Goal: Check status: Check status

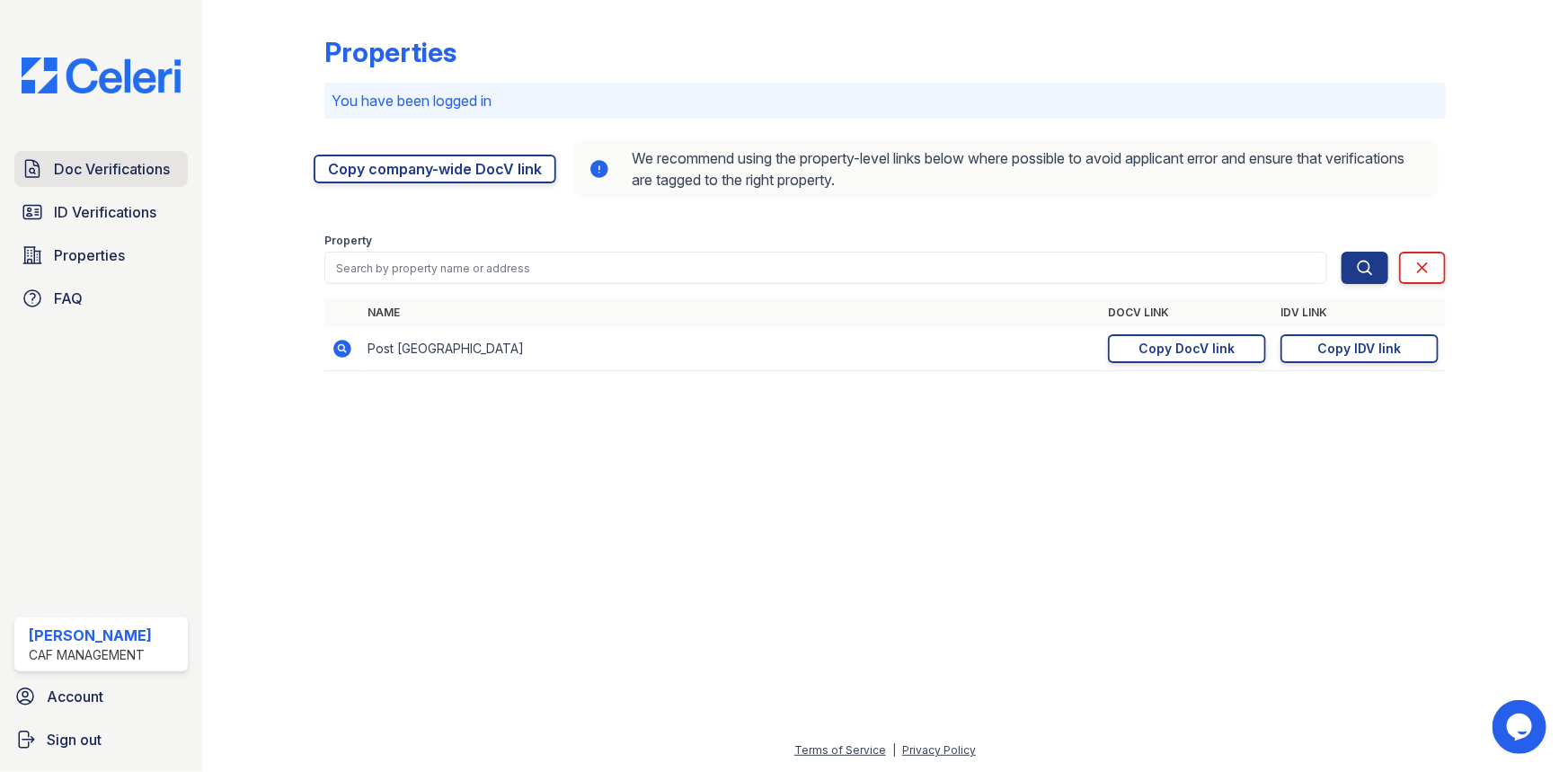
click at [124, 169] on span "Doc Verifications" at bounding box center [112, 169] width 116 height 21
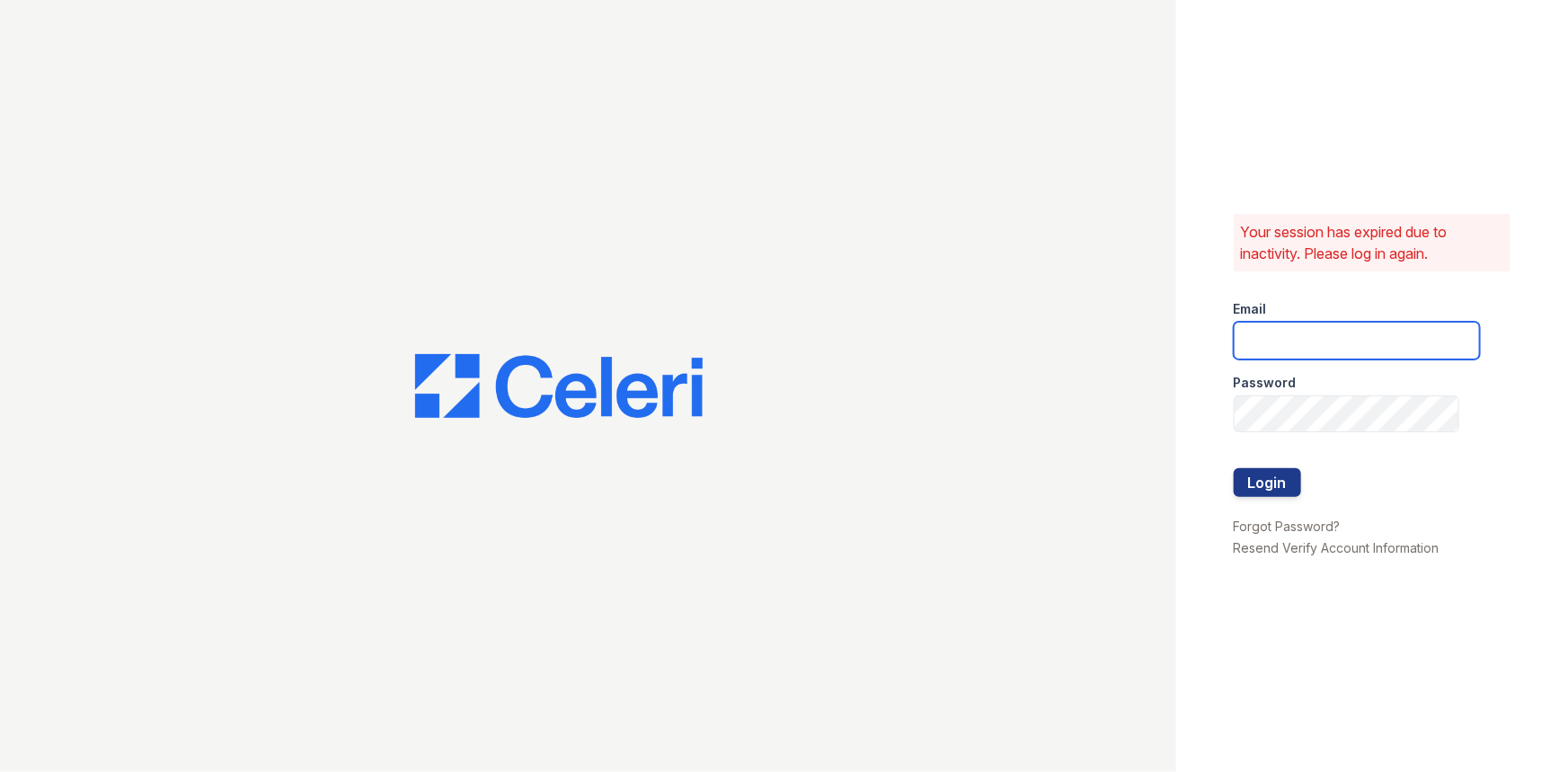
type input "postoak2@cafmanagement.com"
click at [1279, 481] on button "Login" at bounding box center [1268, 482] width 67 height 29
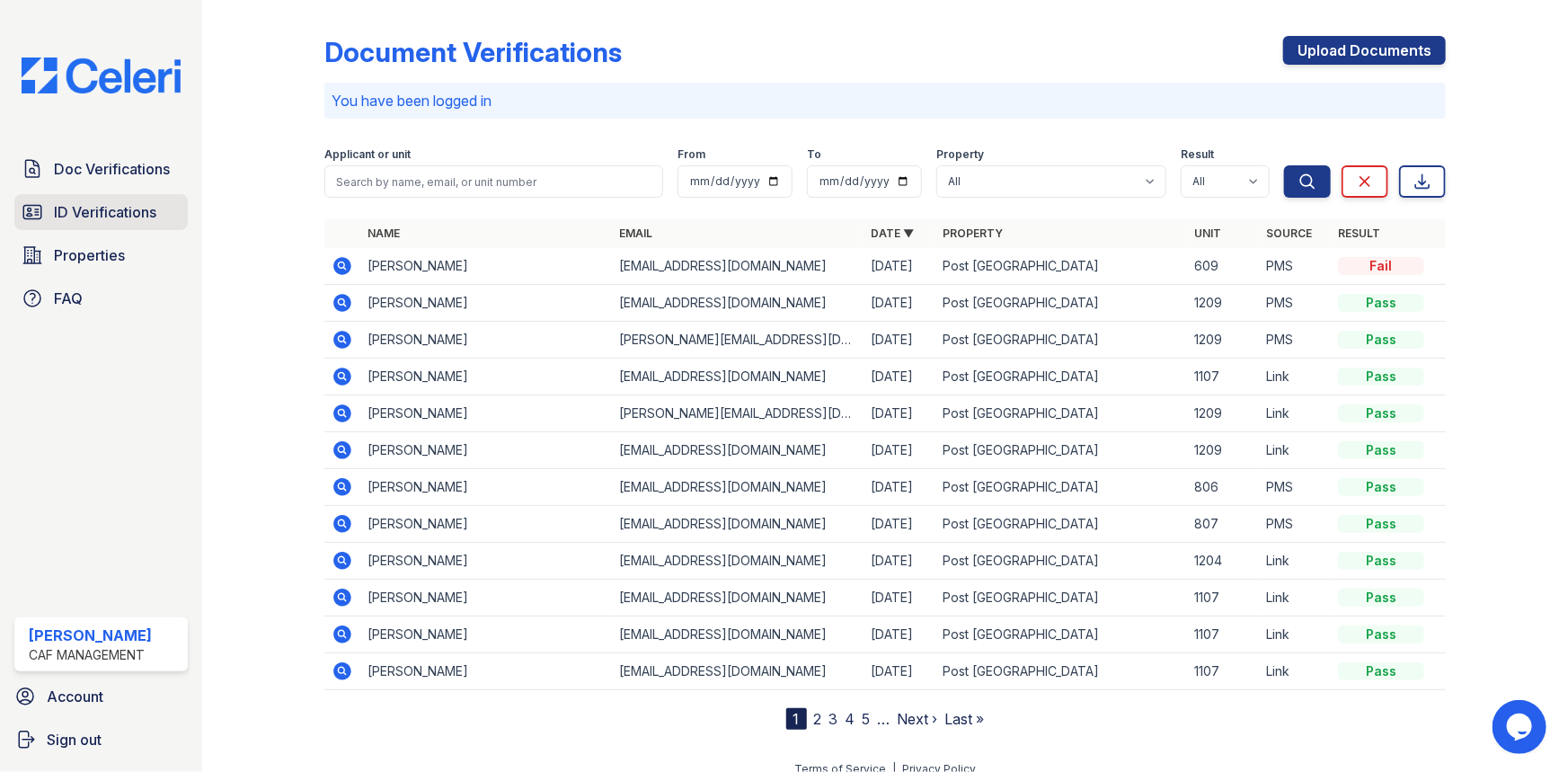
drag, startPoint x: 101, startPoint y: 214, endPoint x: 115, endPoint y: 217, distance: 14.3
click at [101, 214] on span "ID Verifications" at bounding box center [105, 211] width 102 height 21
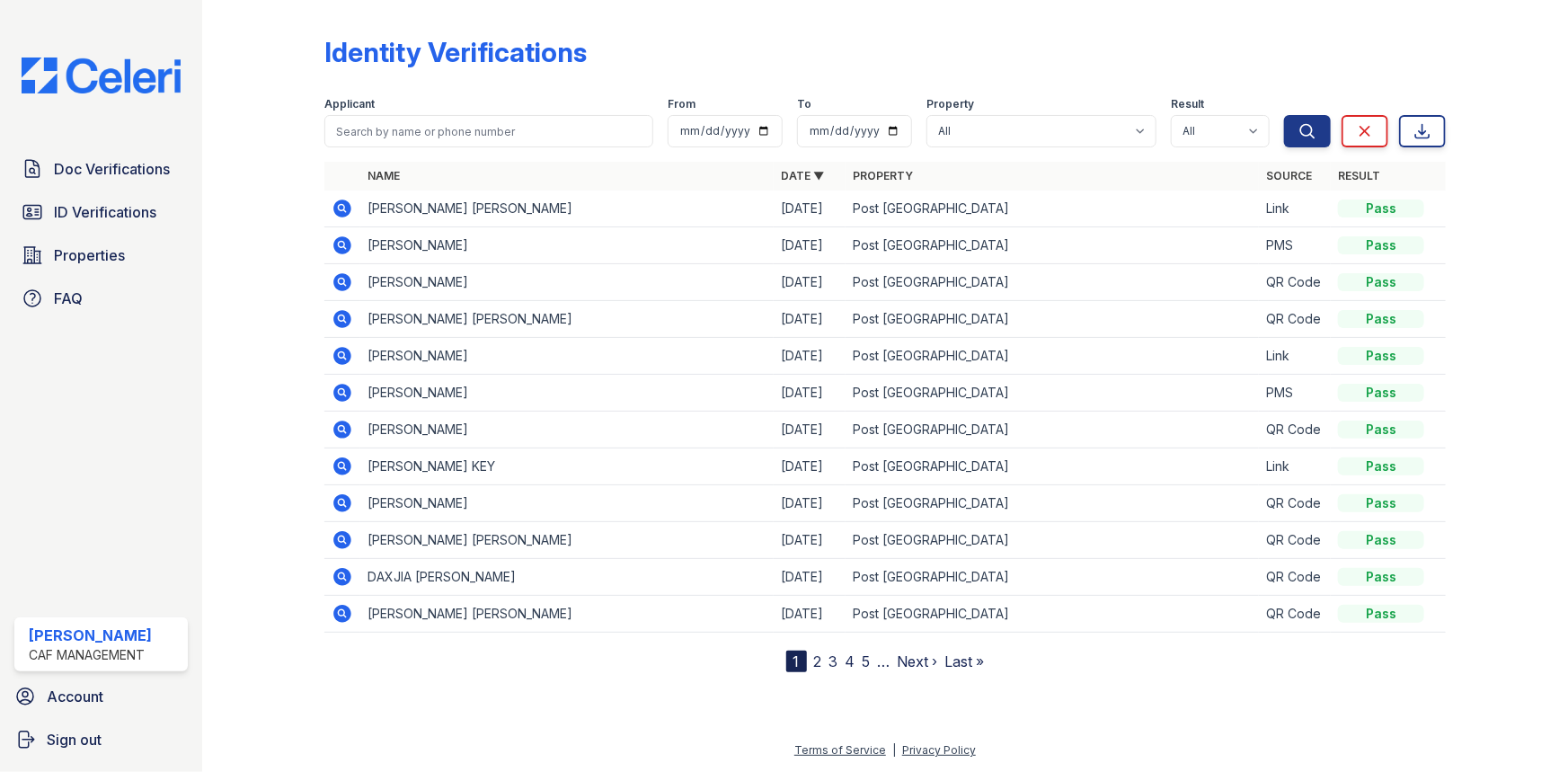
click at [344, 206] on icon at bounding box center [342, 208] width 21 height 21
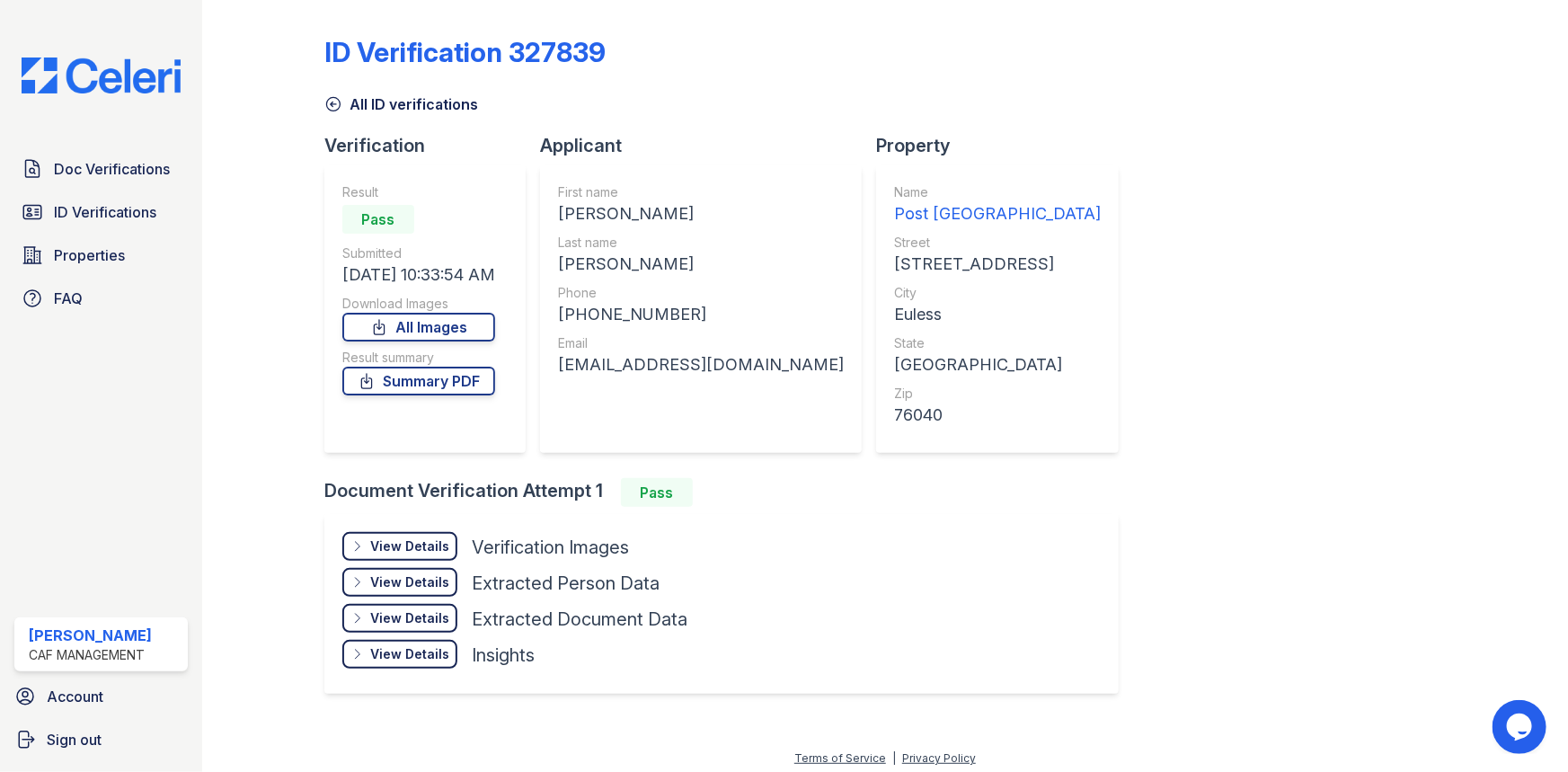
click at [402, 552] on div "View Details" at bounding box center [409, 546] width 79 height 18
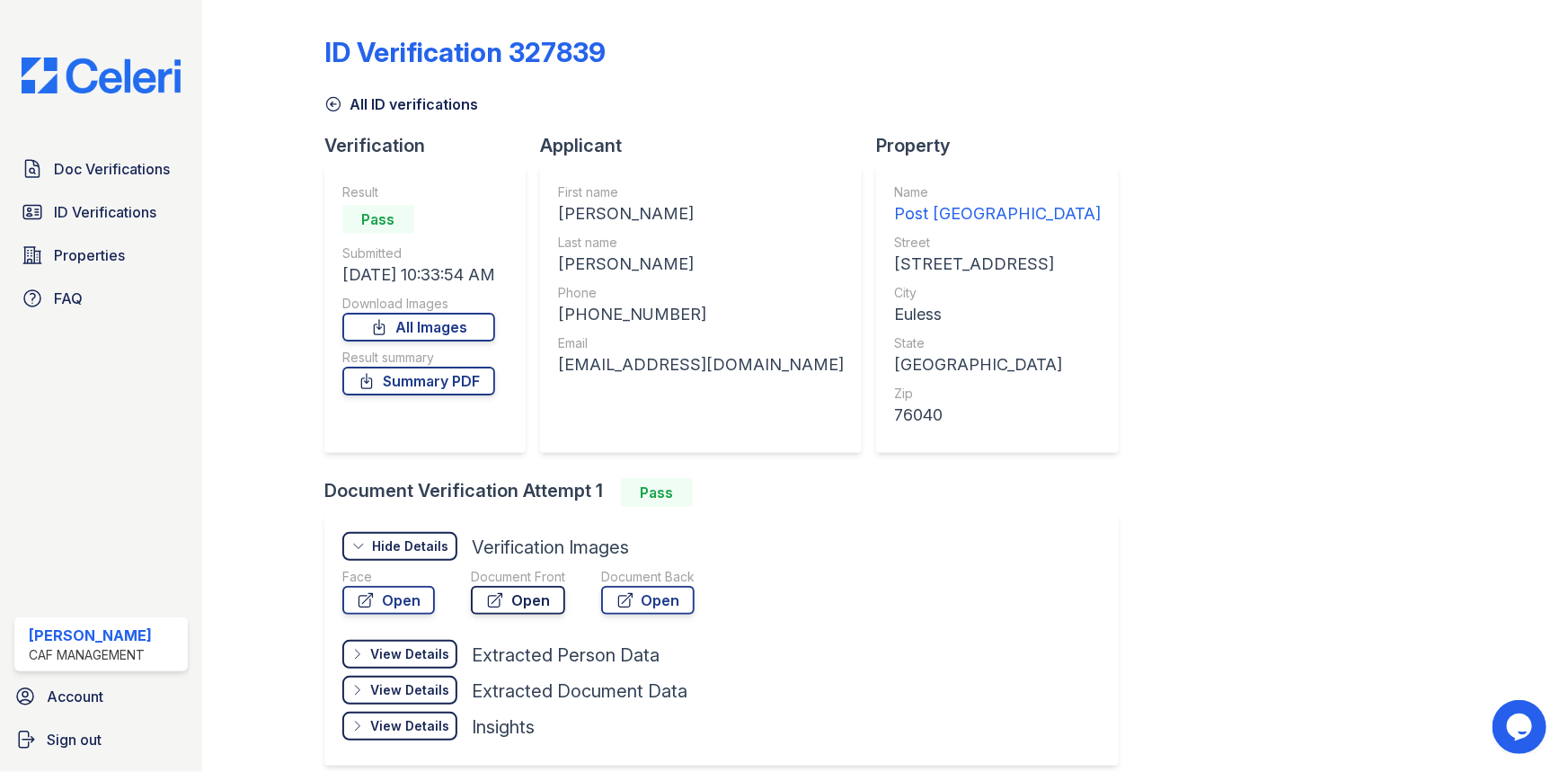
click at [530, 606] on link "Open" at bounding box center [518, 600] width 94 height 29
click at [649, 601] on link "Open" at bounding box center [648, 600] width 93 height 29
click at [434, 375] on link "Summary PDF" at bounding box center [419, 381] width 153 height 29
click at [155, 175] on span "Doc Verifications" at bounding box center [112, 169] width 116 height 21
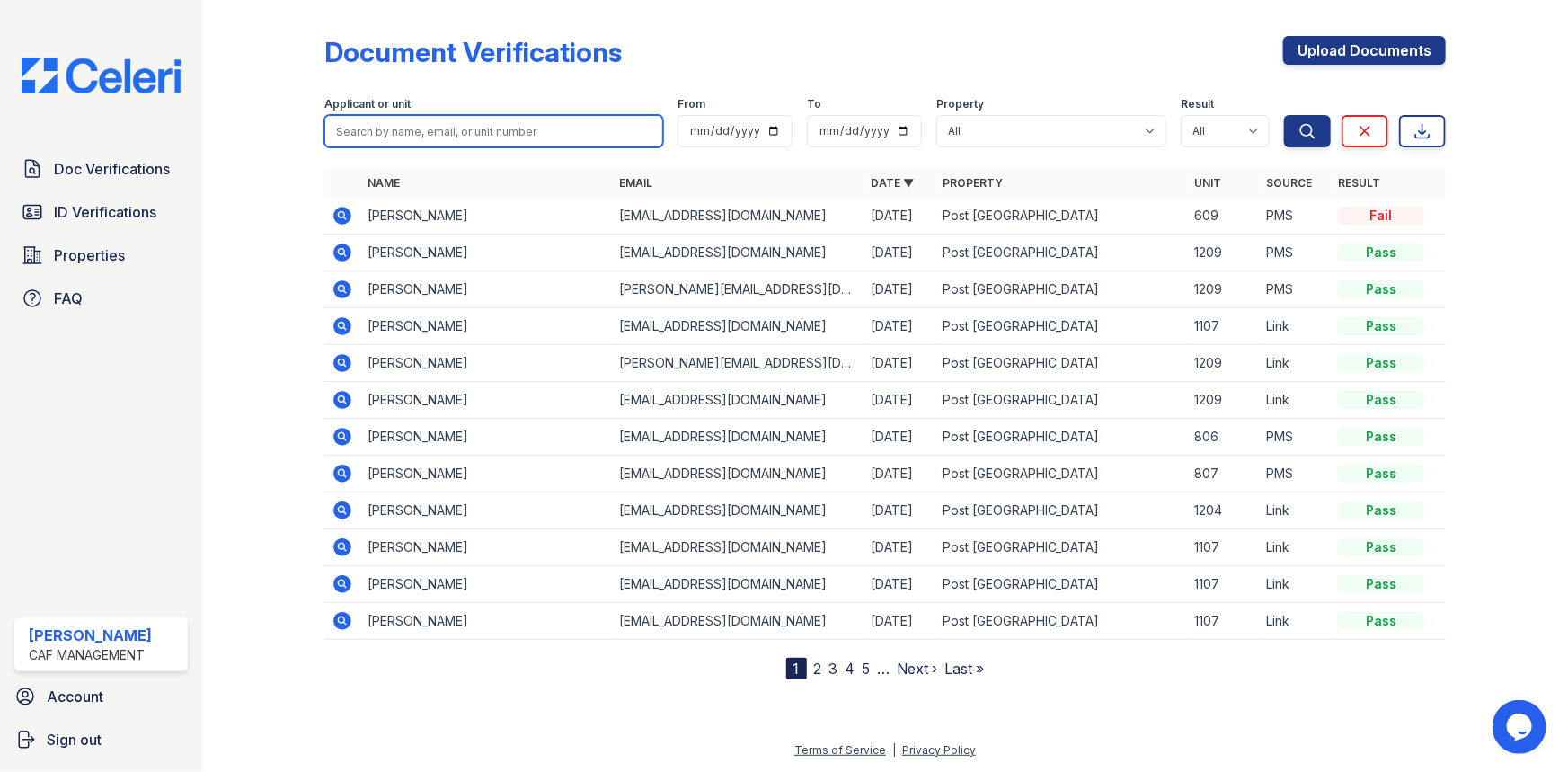
click at [451, 142] on input "search" at bounding box center [494, 130] width 339 height 33
type input "Erica"
click at [1285, 115] on button "Search" at bounding box center [1308, 130] width 47 height 33
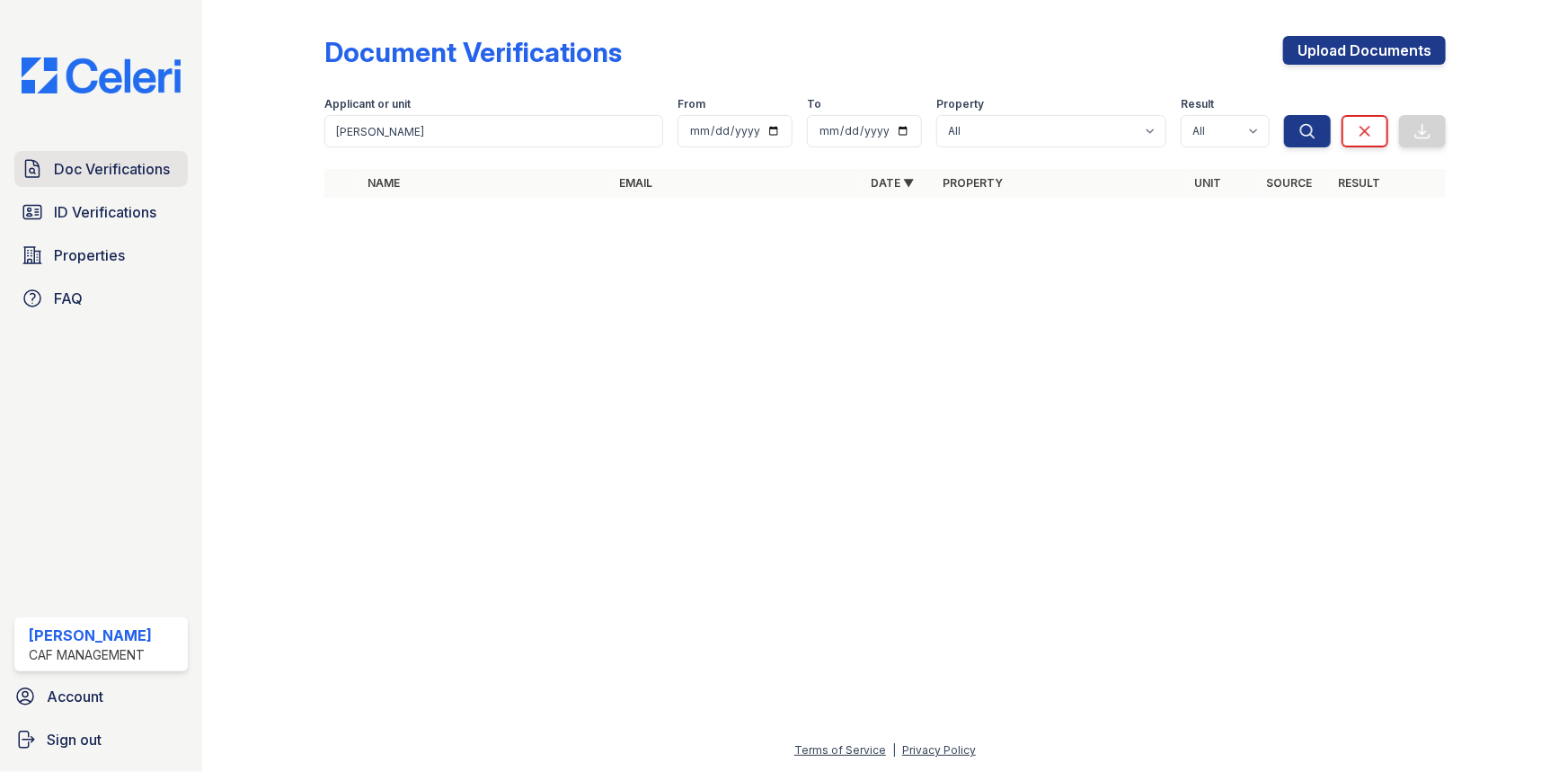
click at [107, 178] on span "Doc Verifications" at bounding box center [112, 169] width 116 height 21
